Goal: Information Seeking & Learning: Learn about a topic

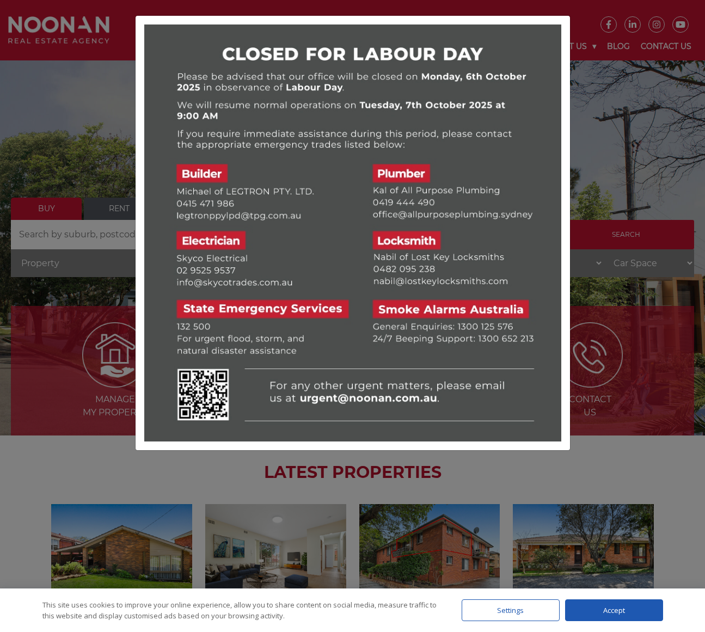
click at [620, 110] on div at bounding box center [352, 316] width 705 height 632
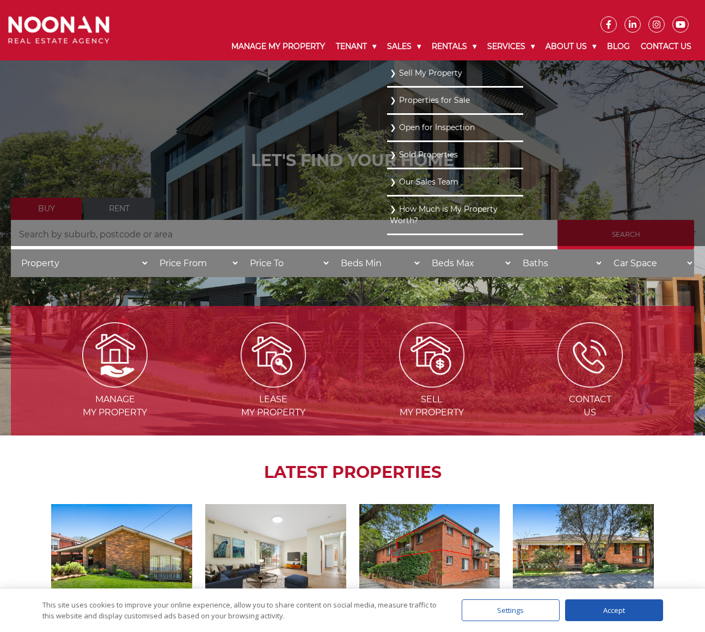
click at [406, 107] on link "Properties for Sale" at bounding box center [455, 100] width 131 height 15
